Goal: Task Accomplishment & Management: Use online tool/utility

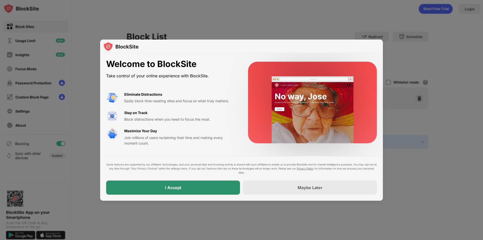
click at [207, 190] on div "I Accept" at bounding box center [173, 187] width 134 height 14
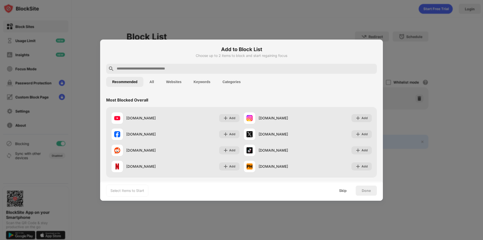
click at [227, 68] on input "text" at bounding box center [245, 69] width 259 height 6
click at [200, 66] on input "text" at bounding box center [245, 69] width 259 height 6
paste input "**********"
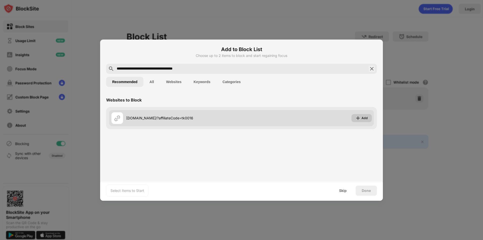
type input "**********"
click at [360, 118] on img at bounding box center [357, 117] width 5 height 5
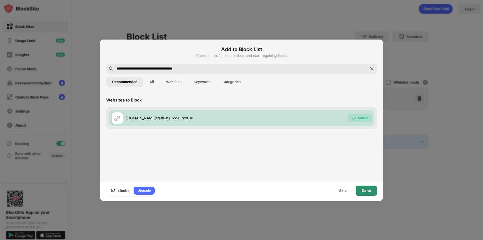
click at [369, 192] on div "Done" at bounding box center [366, 190] width 9 height 4
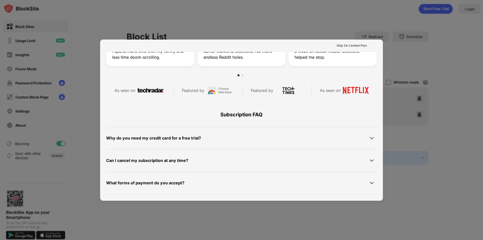
scroll to position [245, 0]
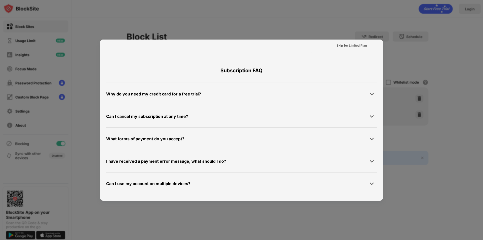
click at [438, 93] on div at bounding box center [241, 120] width 483 height 240
click at [341, 48] on div "Skip for Limited Plan" at bounding box center [351, 45] width 30 height 5
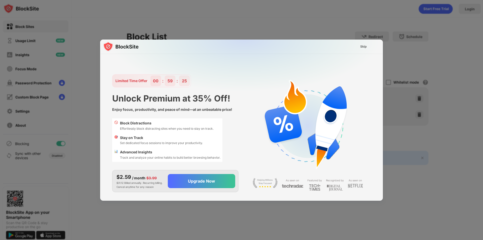
scroll to position [0, 0]
click at [367, 46] on div "Skip" at bounding box center [363, 46] width 15 height 8
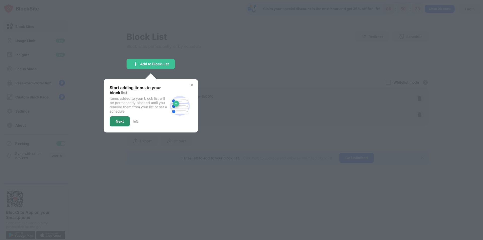
click at [116, 119] on div "Next" at bounding box center [120, 121] width 8 height 4
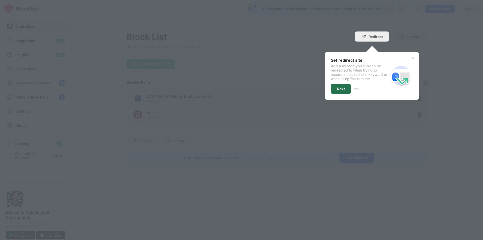
click at [336, 92] on div "Next" at bounding box center [341, 89] width 20 height 10
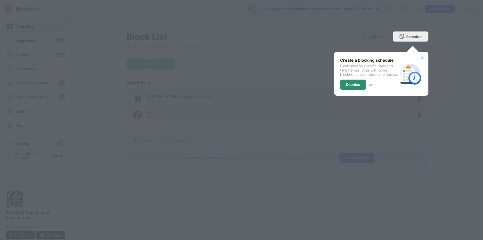
click at [357, 87] on div "Dismiss" at bounding box center [353, 84] width 14 height 4
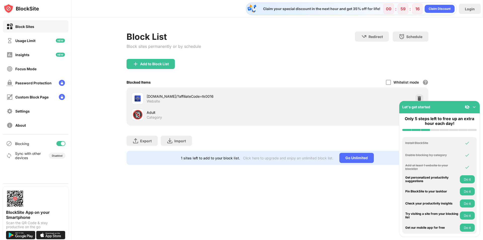
click at [474, 106] on img at bounding box center [474, 106] width 5 height 5
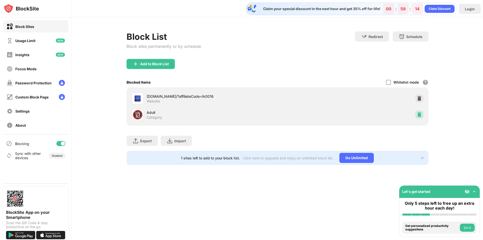
click at [416, 114] on div at bounding box center [419, 114] width 8 height 8
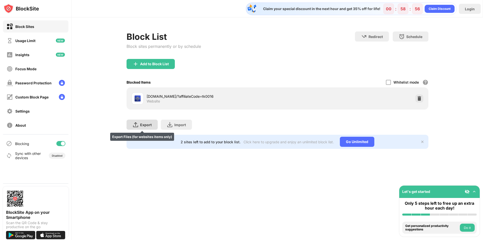
click at [135, 123] on img at bounding box center [136, 124] width 6 height 6
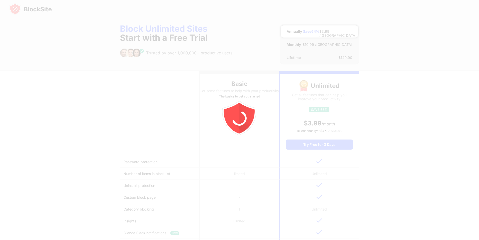
click at [277, 51] on div at bounding box center [239, 120] width 479 height 240
drag, startPoint x: 208, startPoint y: 79, endPoint x: 194, endPoint y: 80, distance: 14.6
click at [204, 80] on icon "animation" at bounding box center [239, 120] width 91 height 91
drag, startPoint x: 279, startPoint y: 71, endPoint x: 302, endPoint y: 72, distance: 22.4
click at [282, 71] on div at bounding box center [239, 120] width 479 height 240
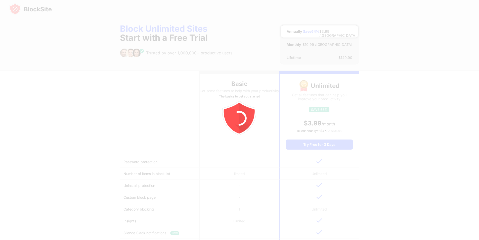
click at [406, 93] on div at bounding box center [239, 120] width 479 height 240
